Goal: Information Seeking & Learning: Learn about a topic

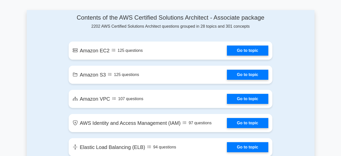
scroll to position [276, 0]
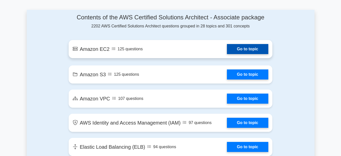
click at [241, 47] on link "Go to topic" at bounding box center [247, 49] width 41 height 10
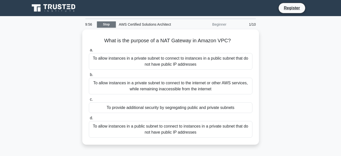
click at [111, 26] on link "Stop" at bounding box center [106, 24] width 19 height 6
